Goal: Information Seeking & Learning: Learn about a topic

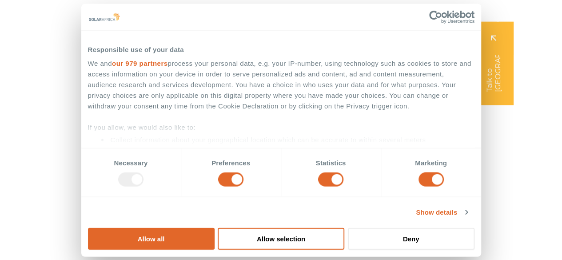
drag, startPoint x: 472, startPoint y: 121, endPoint x: 286, endPoint y: 192, distance: 199.4
click at [215, 227] on button "Allow all" at bounding box center [151, 238] width 127 height 22
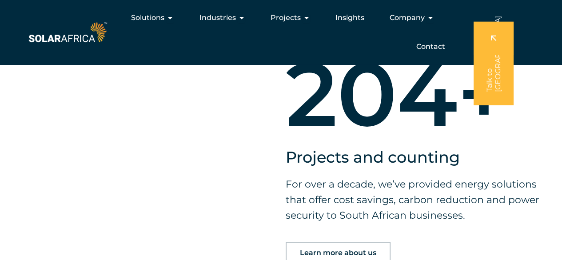
scroll to position [444, 0]
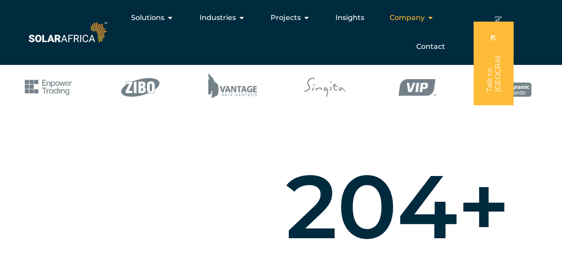
click at [433, 20] on icon "Menu" at bounding box center [430, 17] width 7 height 7
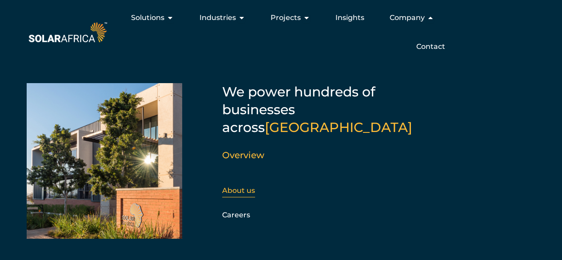
click at [251, 186] on link "About us" at bounding box center [238, 190] width 33 height 8
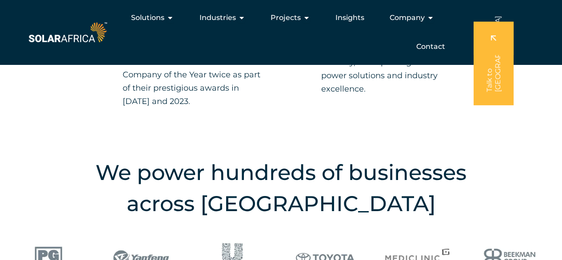
scroll to position [844, 0]
